Goal: Find specific page/section

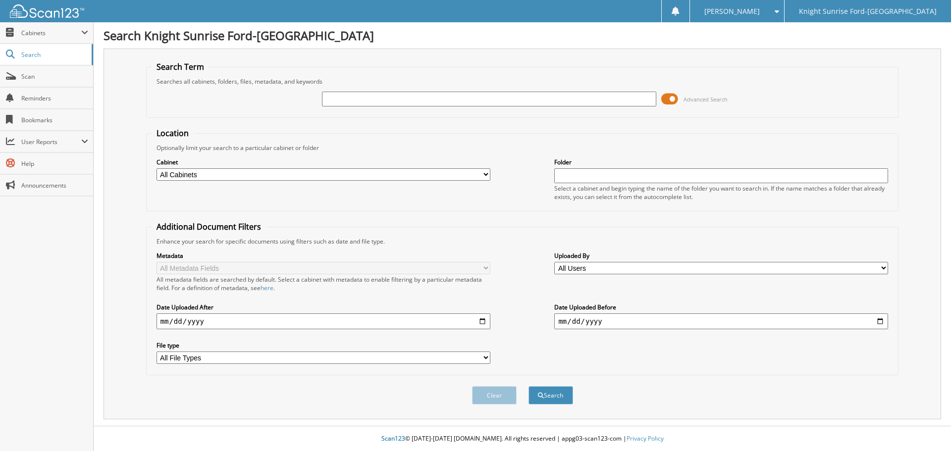
click at [544, 101] on input "text" at bounding box center [489, 99] width 334 height 15
paste input "597467"
type input "597467"
click at [539, 392] on button "Search" at bounding box center [550, 395] width 45 height 18
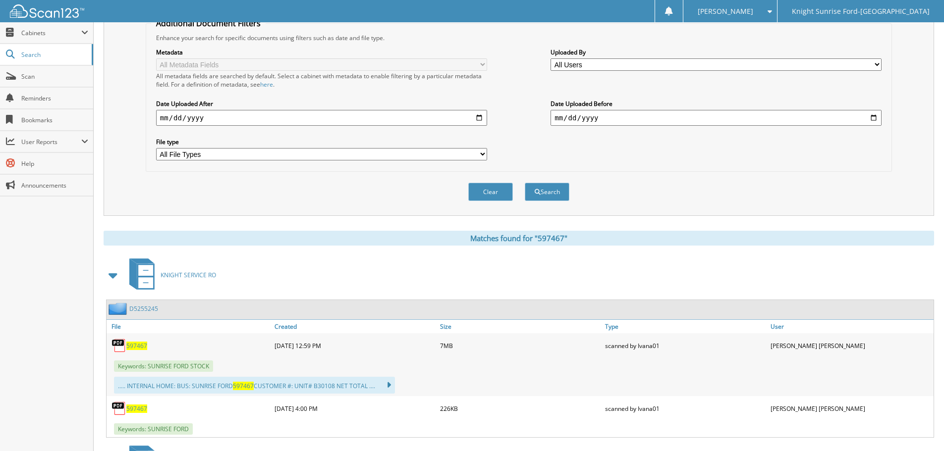
drag, startPoint x: 356, startPoint y: 351, endPoint x: 356, endPoint y: 413, distance: 61.4
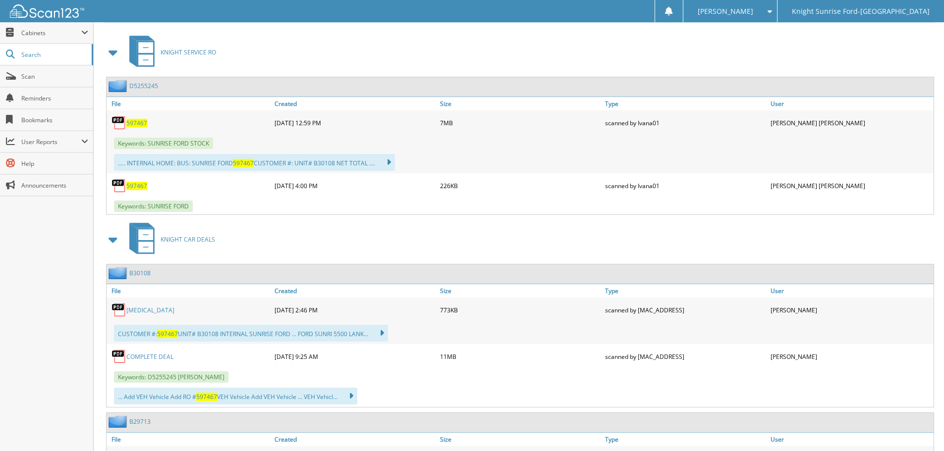
scroll to position [523, 0]
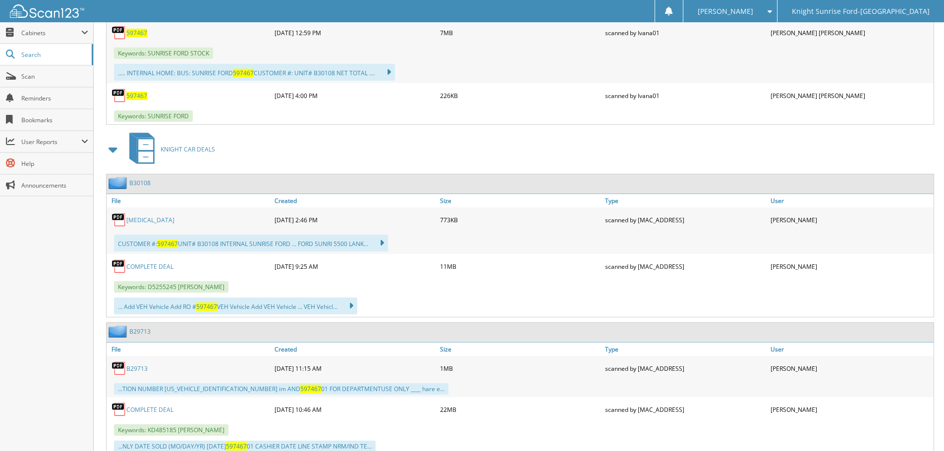
drag, startPoint x: 176, startPoint y: 321, endPoint x: 182, endPoint y: 368, distance: 47.4
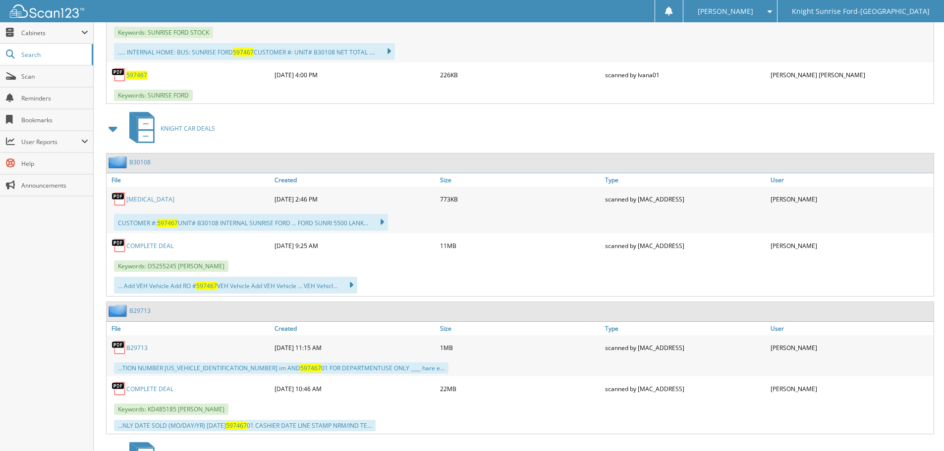
drag, startPoint x: 192, startPoint y: 232, endPoint x: 198, endPoint y: 256, distance: 24.4
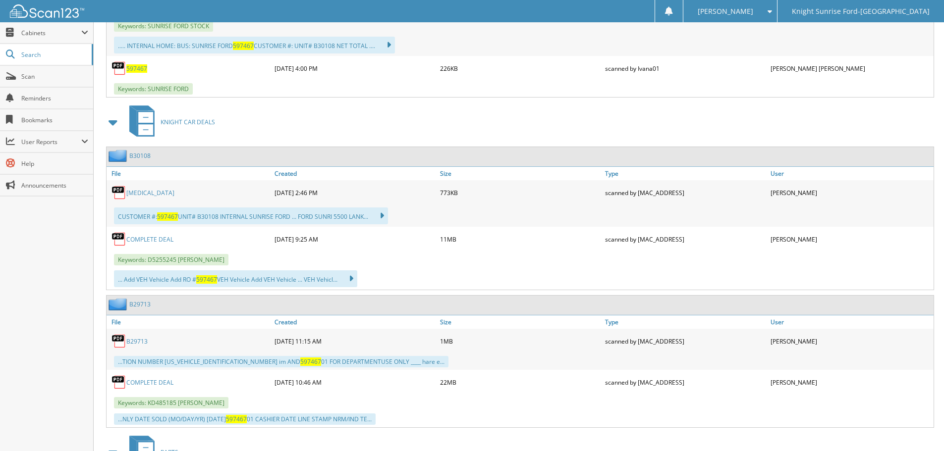
click at [157, 243] on link "COMPLETE DEAL" at bounding box center [149, 239] width 47 height 8
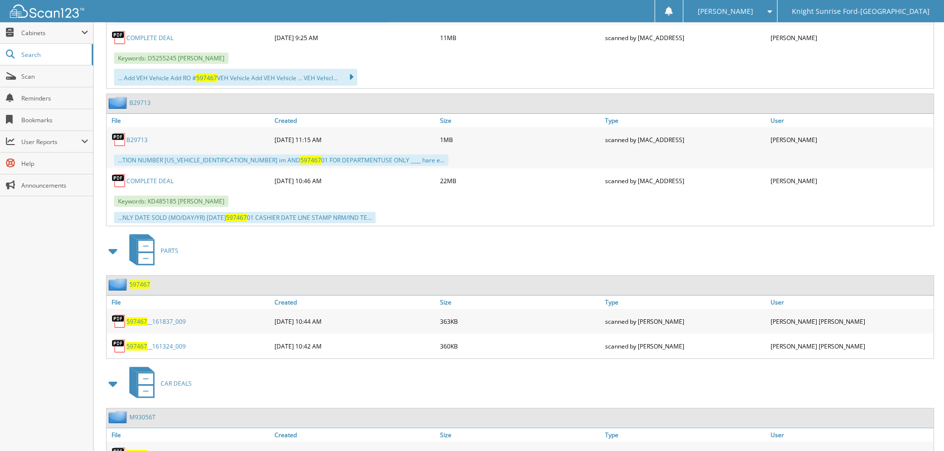
scroll to position [808, 0]
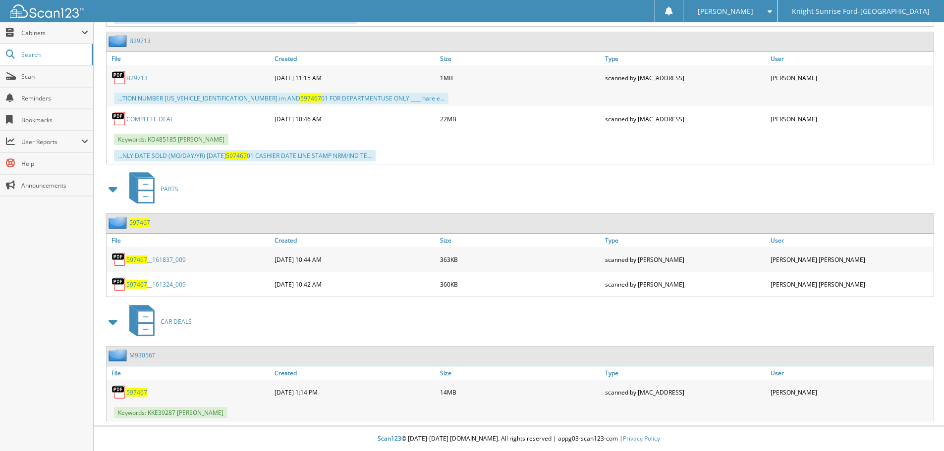
drag, startPoint x: 481, startPoint y: 129, endPoint x: 495, endPoint y: 207, distance: 79.0
click at [133, 391] on span "597467" at bounding box center [136, 392] width 21 height 8
